Goal: Information Seeking & Learning: Ask a question

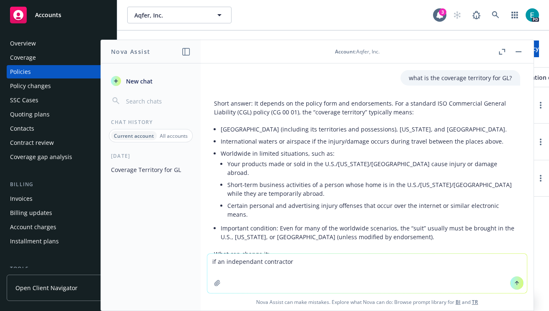
scroll to position [101, 0]
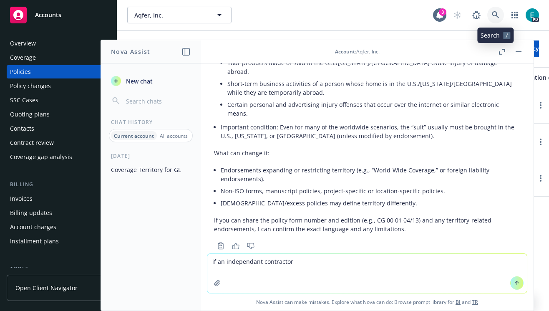
click at [499, 15] on icon at bounding box center [496, 15] width 8 height 8
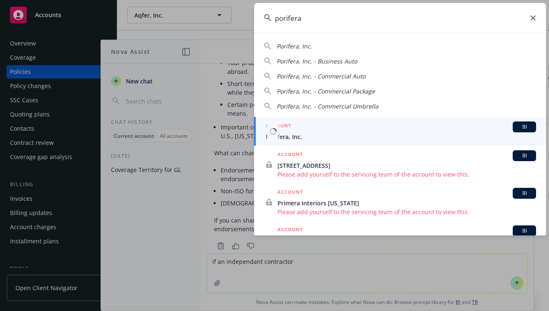
type input "porifera"
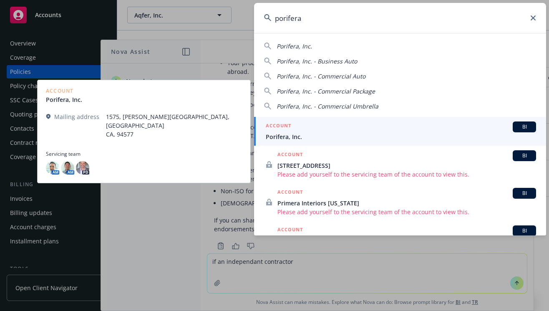
click at [297, 136] on span "Porifera, Inc." at bounding box center [401, 136] width 270 height 9
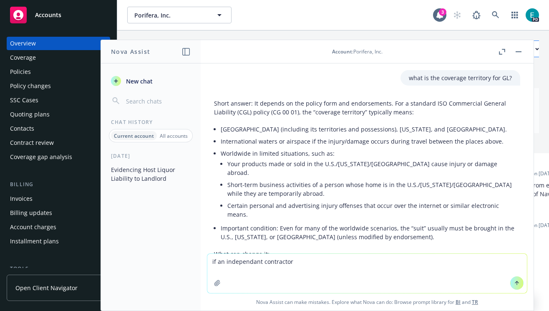
drag, startPoint x: 519, startPoint y: 51, endPoint x: 513, endPoint y: 55, distance: 6.9
click at [517, 52] on button "button" at bounding box center [519, 52] width 10 height 10
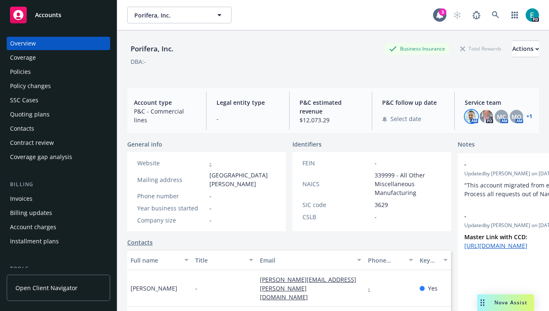
click at [473, 117] on img at bounding box center [471, 116] width 13 height 13
click at [482, 116] on img at bounding box center [486, 116] width 13 height 13
click at [504, 116] on span "MC" at bounding box center [501, 116] width 9 height 9
click at [512, 117] on span "MQ" at bounding box center [517, 116] width 10 height 9
click at [527, 116] on link "+ 1" at bounding box center [530, 116] width 6 height 5
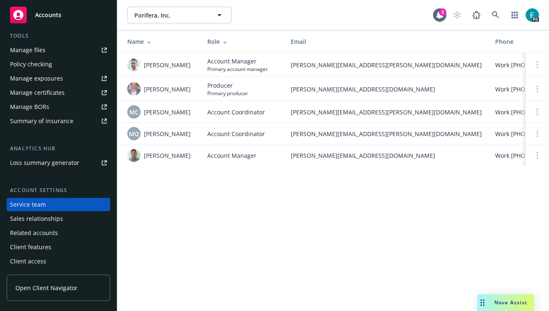
scroll to position [0, 0]
click at [499, 15] on link at bounding box center [495, 15] width 17 height 17
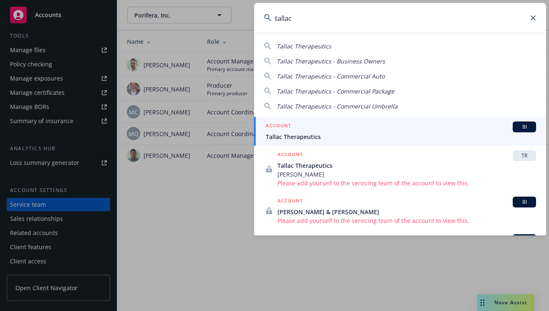
type input "tallac"
click at [281, 129] on h5 "ACCOUNT" at bounding box center [278, 126] width 25 height 10
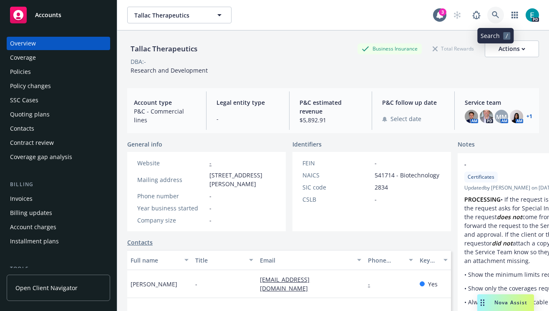
click at [494, 15] on icon at bounding box center [496, 15] width 8 height 8
click at [28, 74] on div "Policies" at bounding box center [20, 71] width 21 height 13
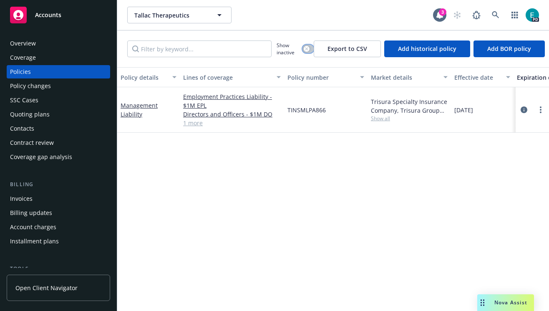
click at [310, 50] on button "button" at bounding box center [307, 49] width 11 height 8
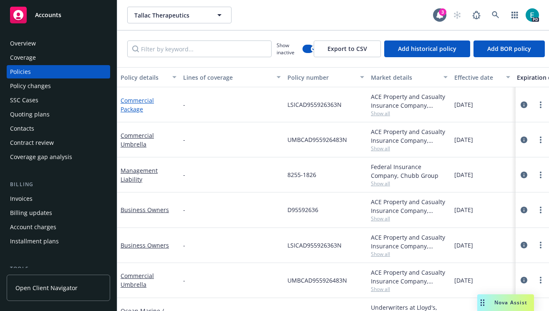
click at [140, 101] on link "Commercial Package" at bounding box center [137, 104] width 33 height 17
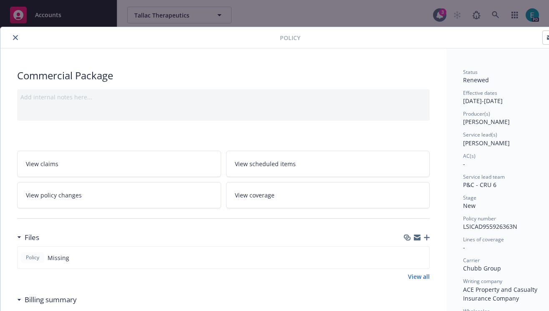
click at [13, 36] on icon "close" at bounding box center [15, 37] width 5 height 5
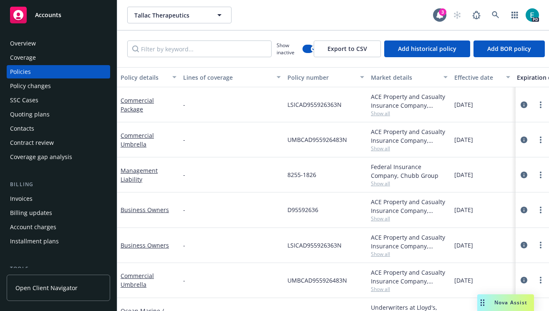
click at [495, 302] on span "Nova Assist" at bounding box center [510, 302] width 33 height 7
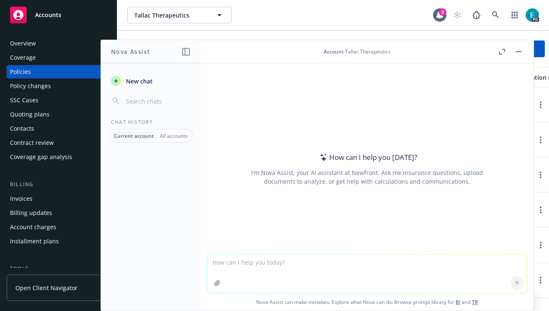
click at [298, 262] on textarea at bounding box center [367, 274] width 320 height 38
type textarea "what were the BPP limits for Tallac?"
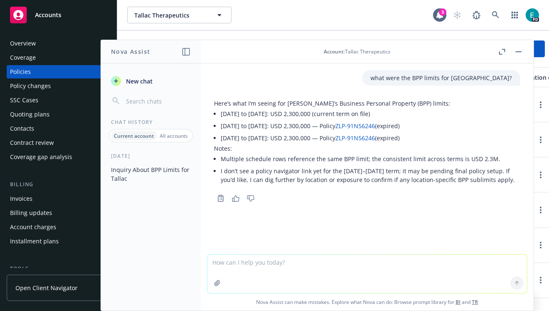
click at [235, 195] on icon "button" at bounding box center [235, 198] width 7 height 6
click at [519, 51] on button "button" at bounding box center [519, 52] width 10 height 10
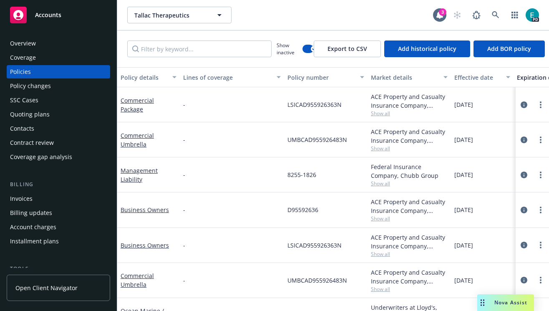
click at [486, 299] on div "Drag to move" at bounding box center [482, 302] width 10 height 17
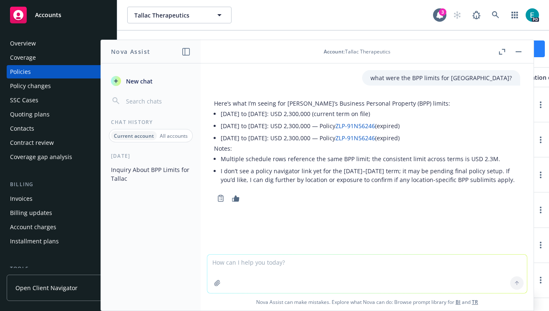
drag, startPoint x: 517, startPoint y: 49, endPoint x: 509, endPoint y: 57, distance: 10.6
click at [517, 50] on button "button" at bounding box center [519, 52] width 10 height 10
